Goal: Navigation & Orientation: Find specific page/section

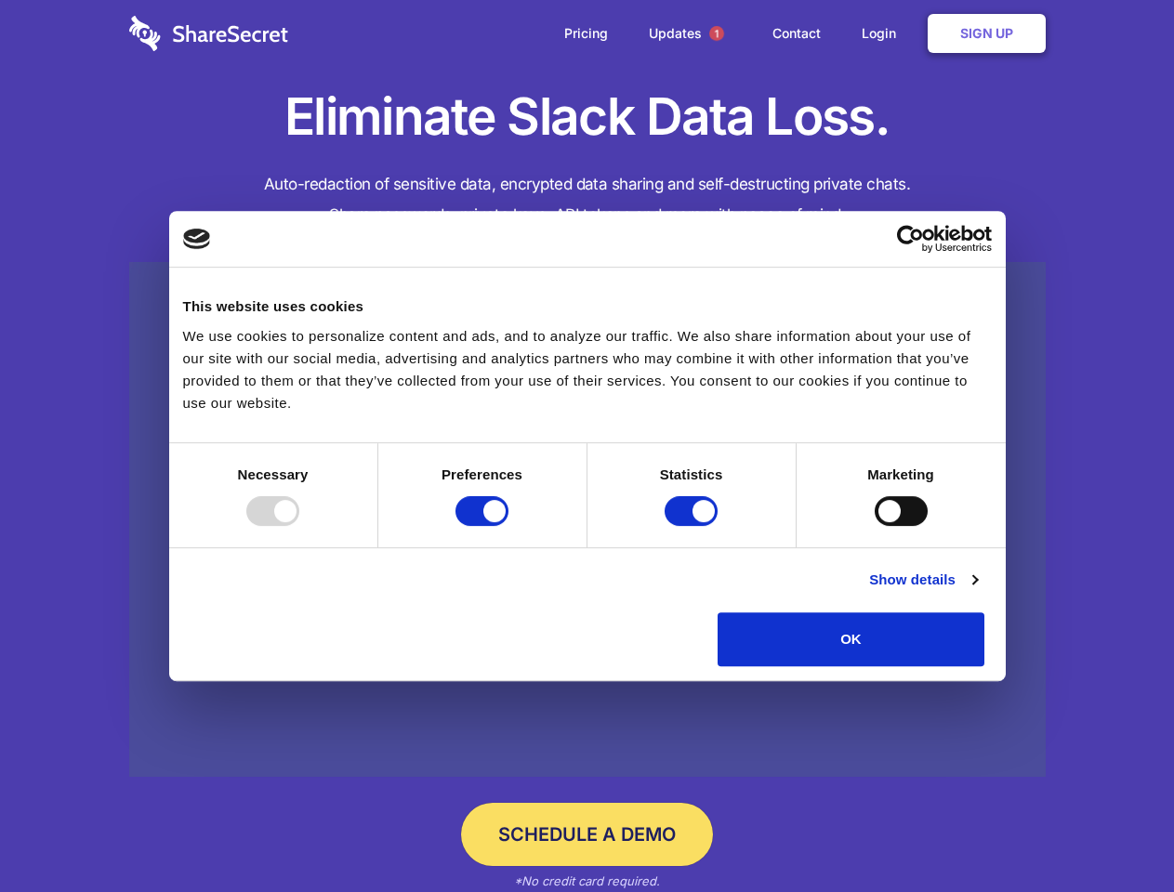
click at [299, 526] on div at bounding box center [272, 511] width 53 height 30
click at [508, 526] on input "Preferences" at bounding box center [481, 511] width 53 height 30
checkbox input "false"
click at [693, 526] on input "Statistics" at bounding box center [690, 511] width 53 height 30
checkbox input "false"
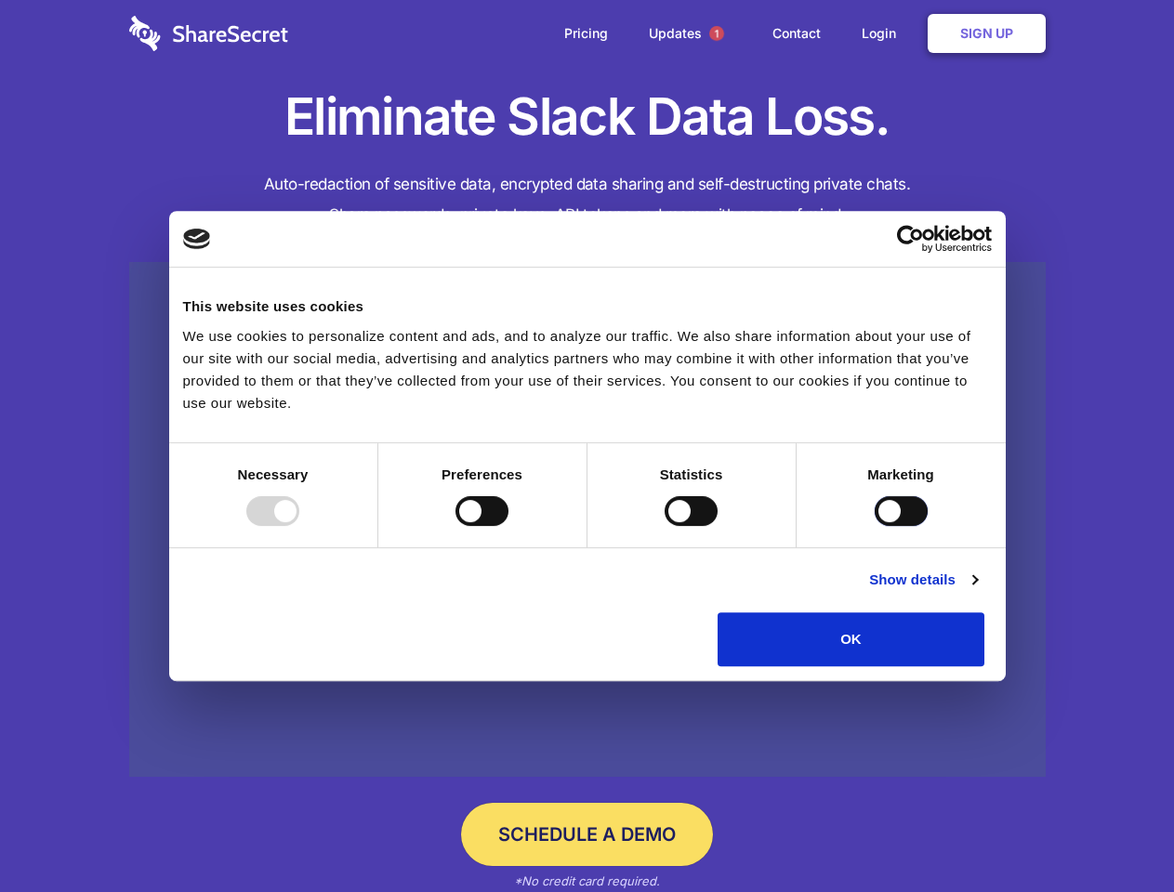
click at [874, 526] on input "Marketing" at bounding box center [900, 511] width 53 height 30
checkbox input "true"
click at [977, 591] on link "Show details" at bounding box center [923, 580] width 108 height 22
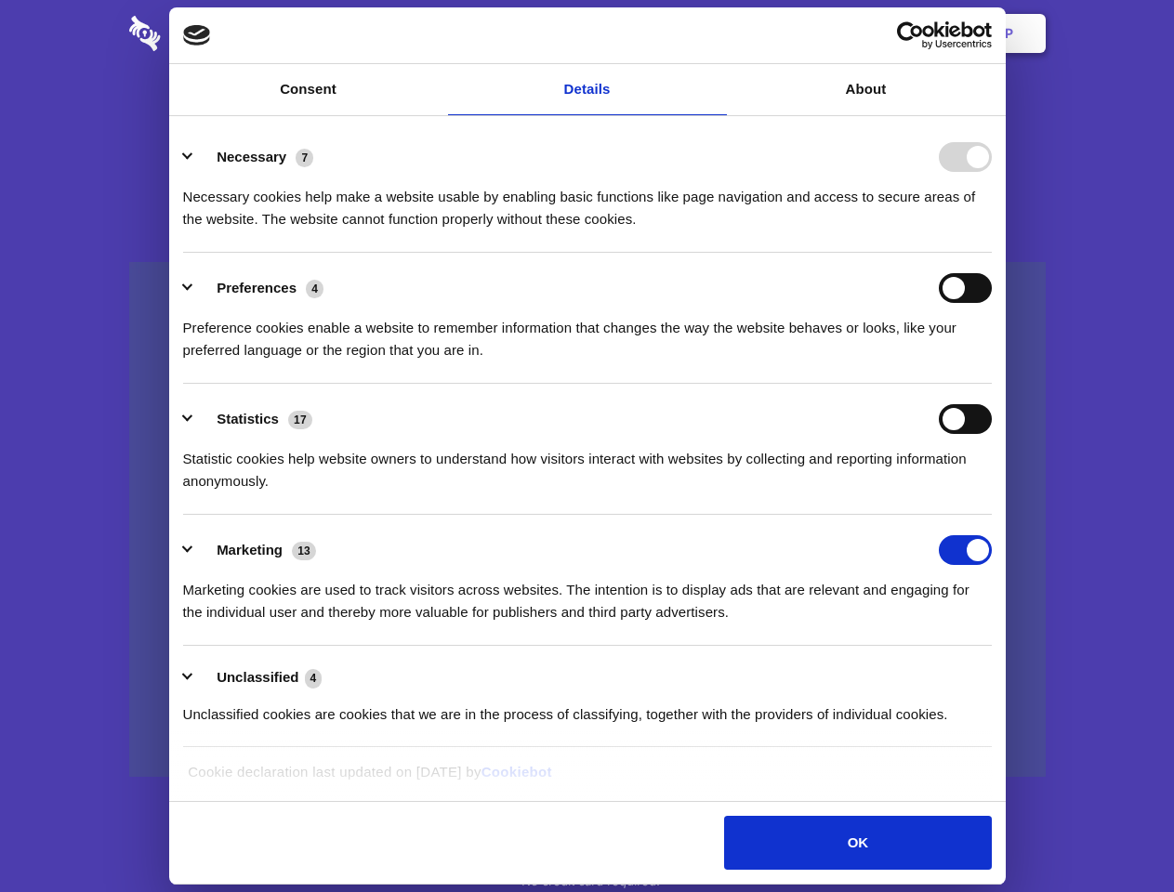
click at [991, 253] on li "Necessary 7 Necessary cookies help make a website usable by enabling basic func…" at bounding box center [587, 187] width 808 height 131
click at [715, 33] on span "1" at bounding box center [716, 33] width 15 height 15
